Goal: Transaction & Acquisition: Obtain resource

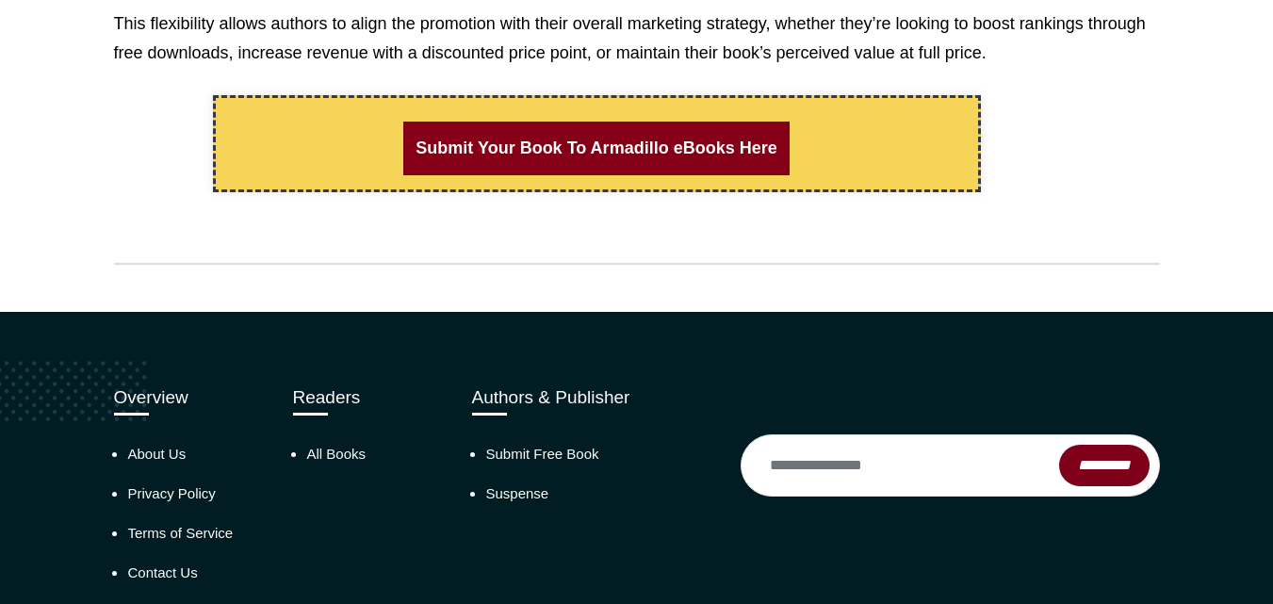
scroll to position [1753, 0]
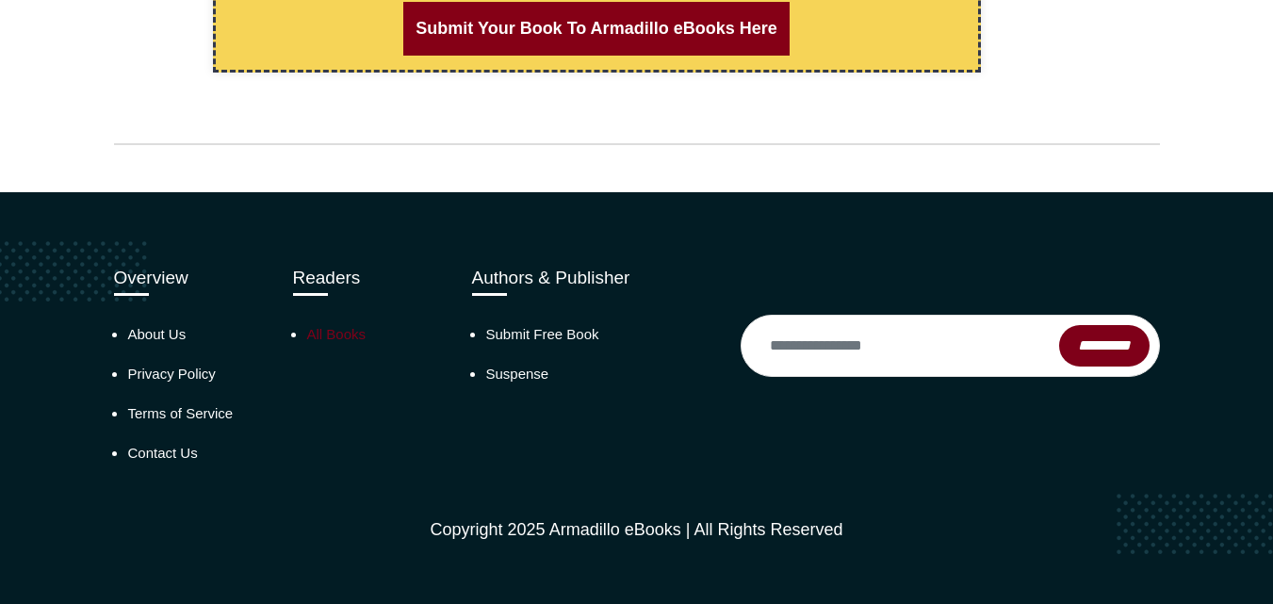
click at [337, 336] on link "All Books" at bounding box center [336, 334] width 59 height 16
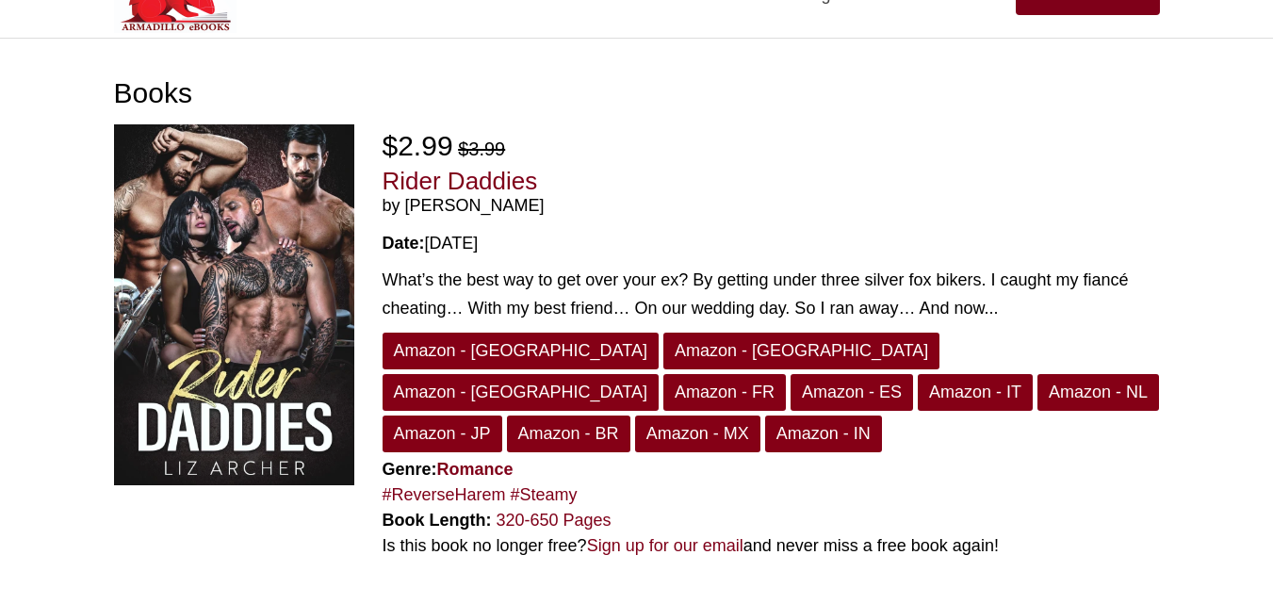
scroll to position [94, 0]
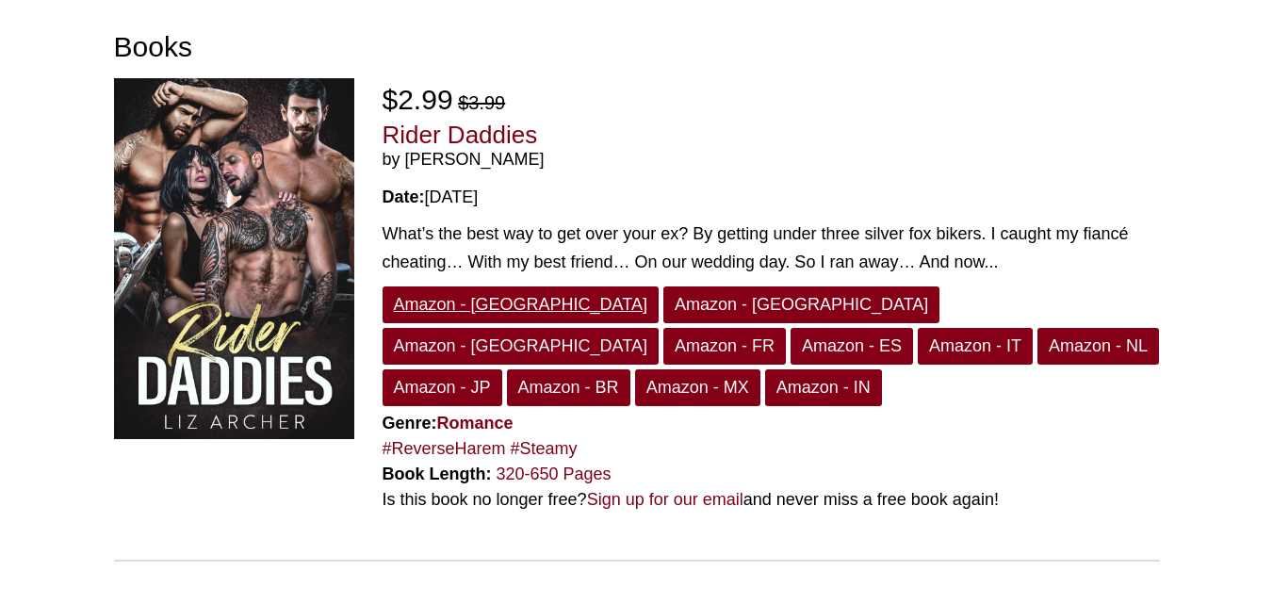
click at [445, 300] on link "Amazon - US" at bounding box center [521, 305] width 276 height 37
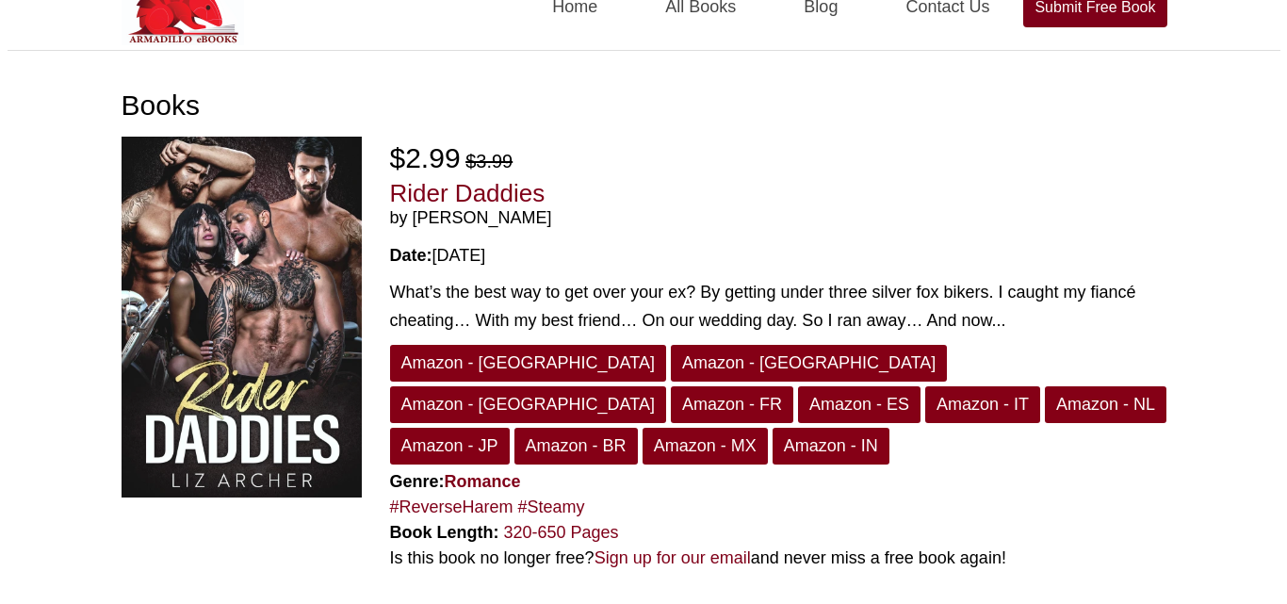
scroll to position [0, 0]
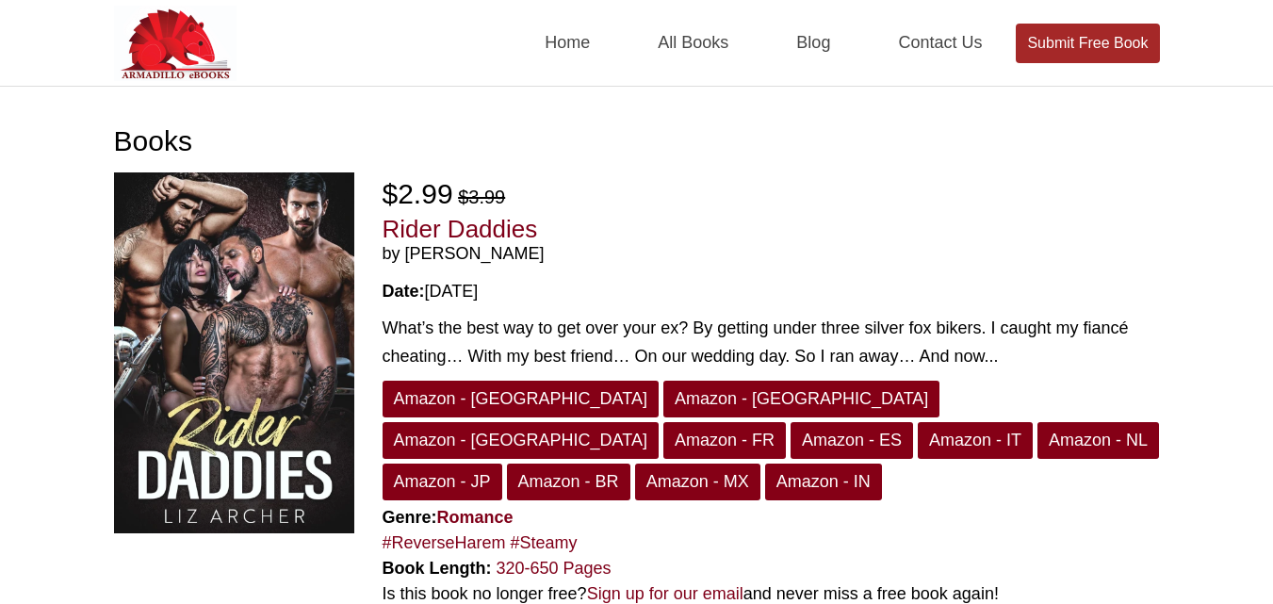
click at [1095, 41] on link "Submit Free Book" at bounding box center [1087, 44] width 143 height 40
